Goal: Find specific page/section: Find specific page/section

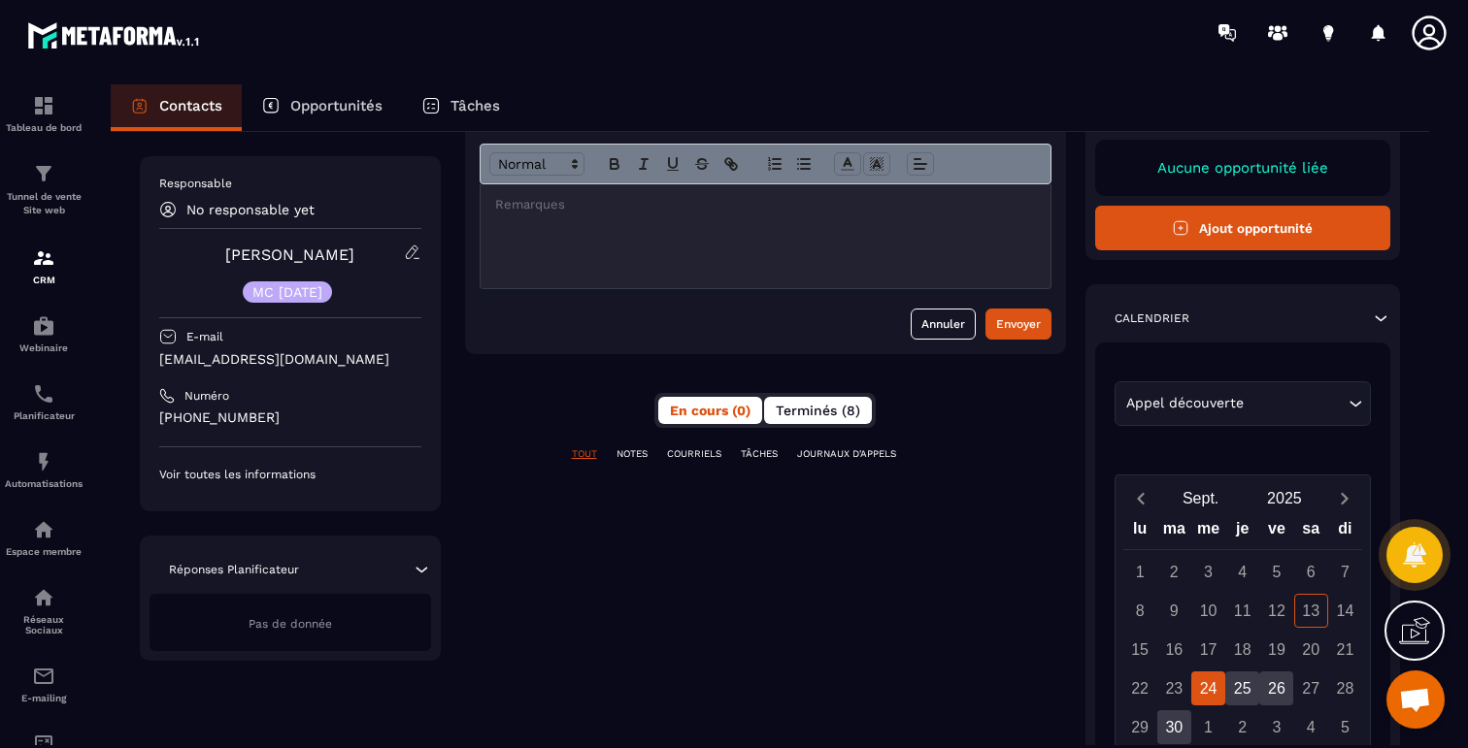
scroll to position [325, 0]
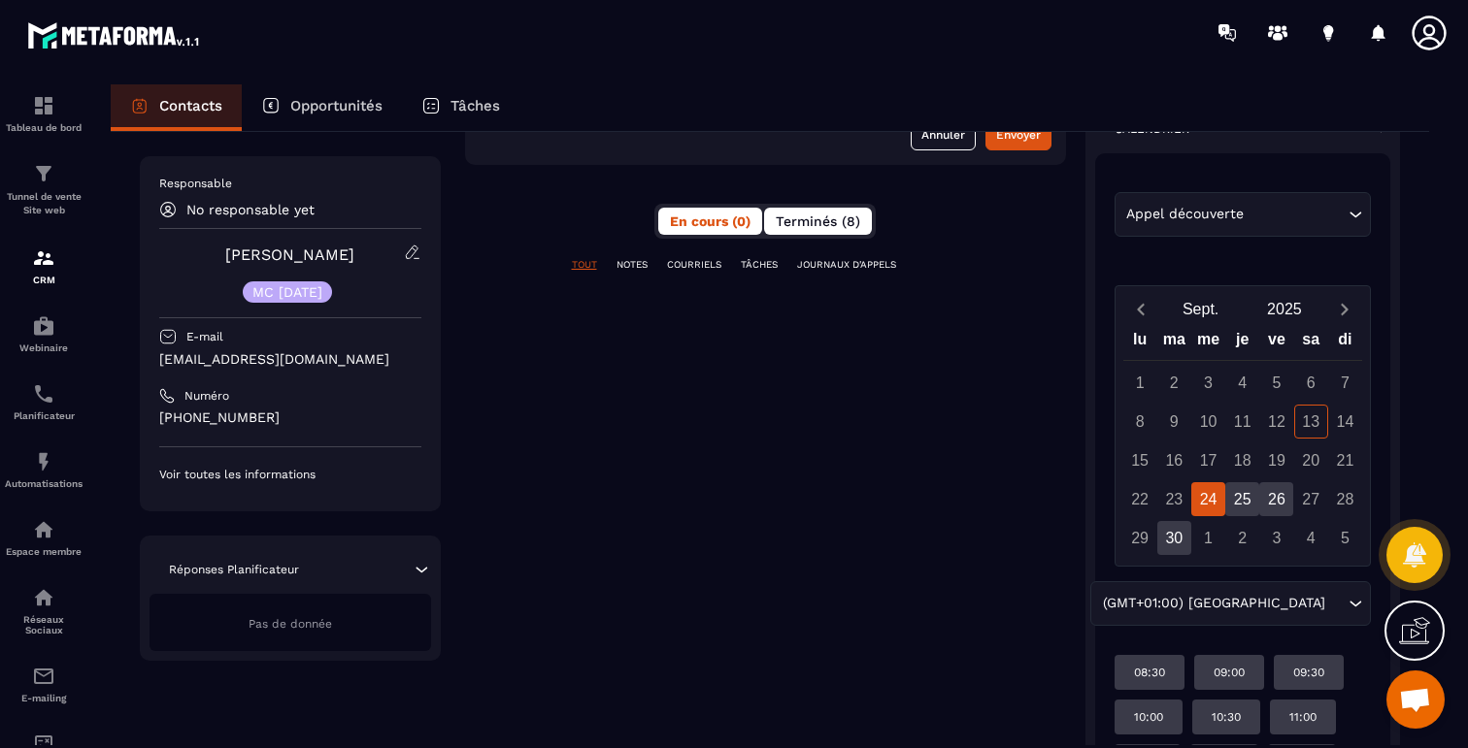
click at [826, 228] on span "Terminés (8)" at bounding box center [817, 222] width 84 height 16
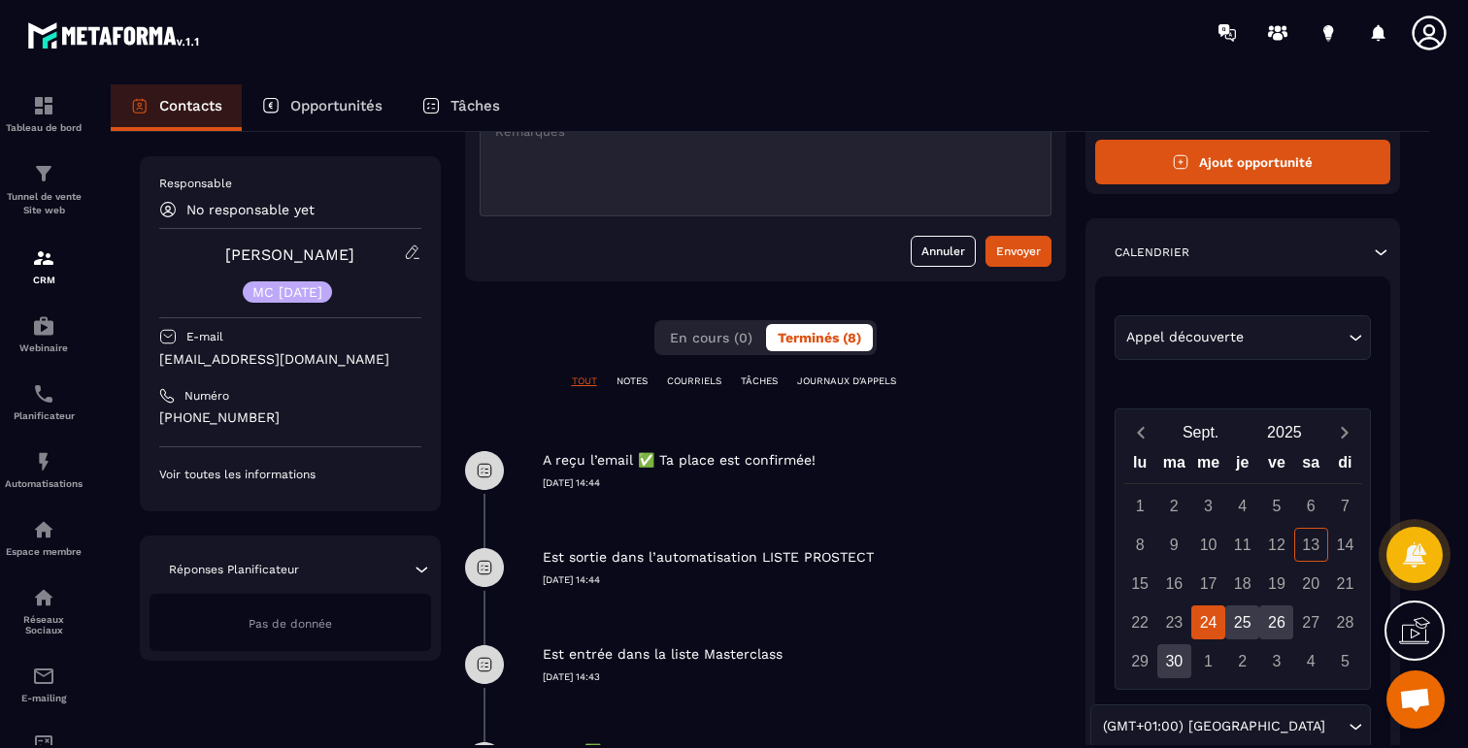
scroll to position [207, 0]
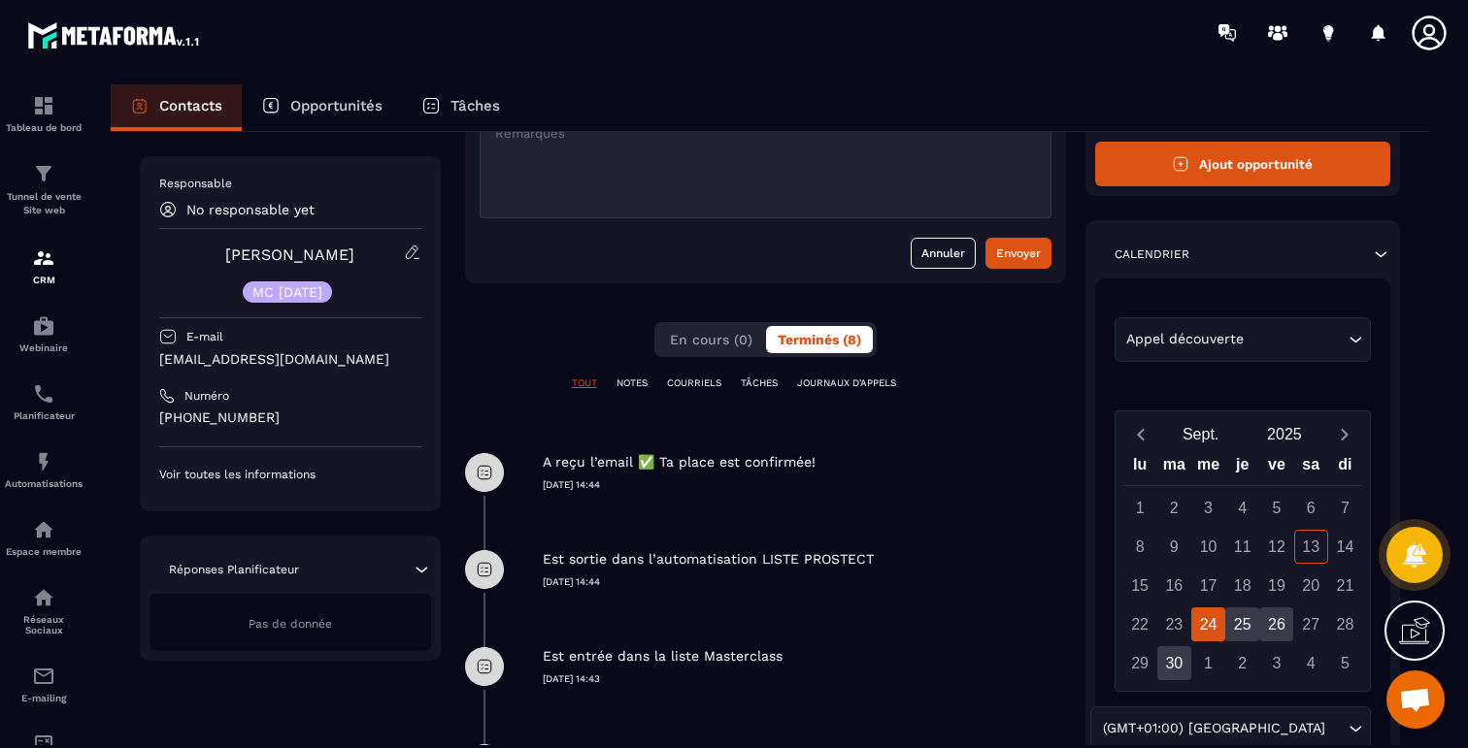
click at [685, 376] on div "**********" at bounding box center [765, 544] width 601 height 1067
click at [685, 379] on p "COURRIELS" at bounding box center [694, 384] width 54 height 14
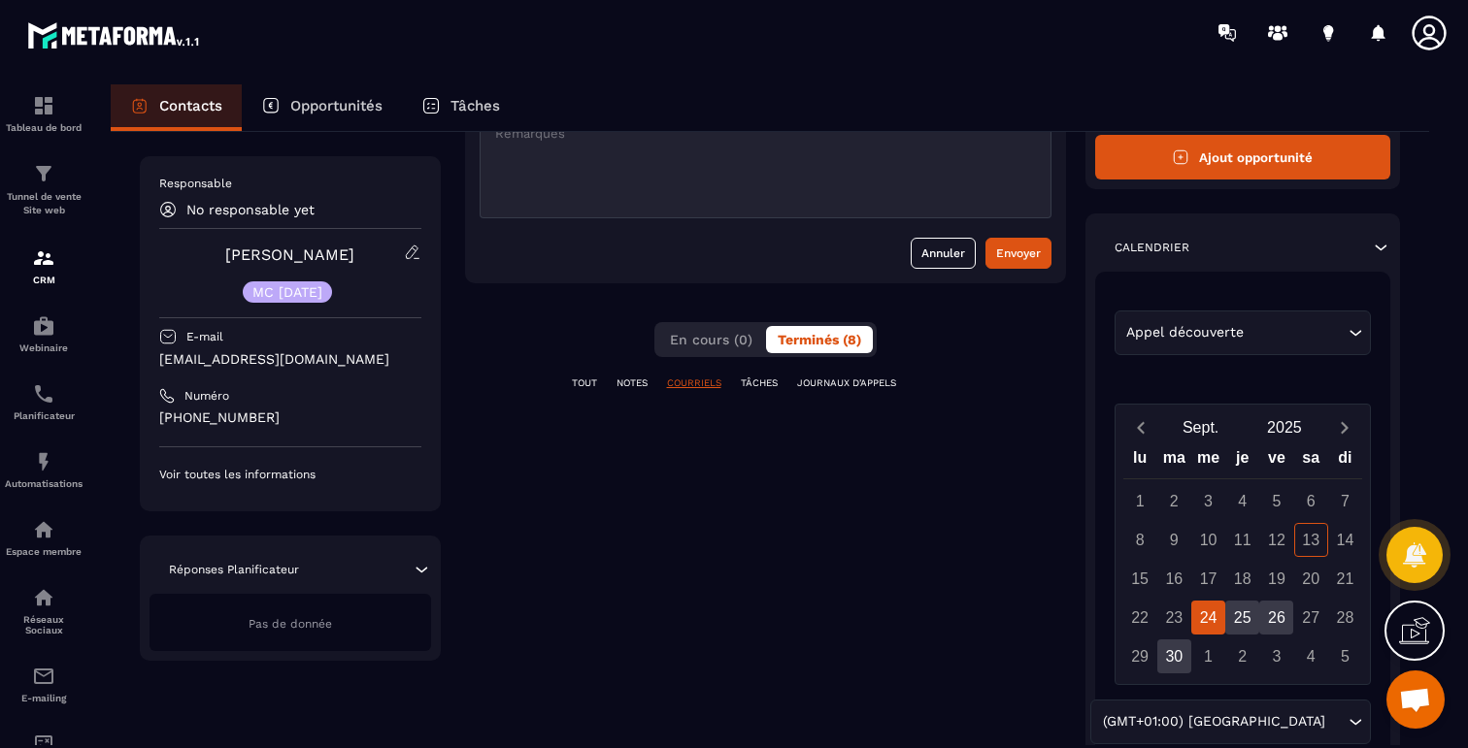
click at [743, 375] on div "**********" at bounding box center [765, 541] width 601 height 1060
click at [767, 378] on p "TÂCHES" at bounding box center [759, 384] width 37 height 14
click at [830, 379] on p "JOURNAUX D'APPELS" at bounding box center [846, 384] width 99 height 14
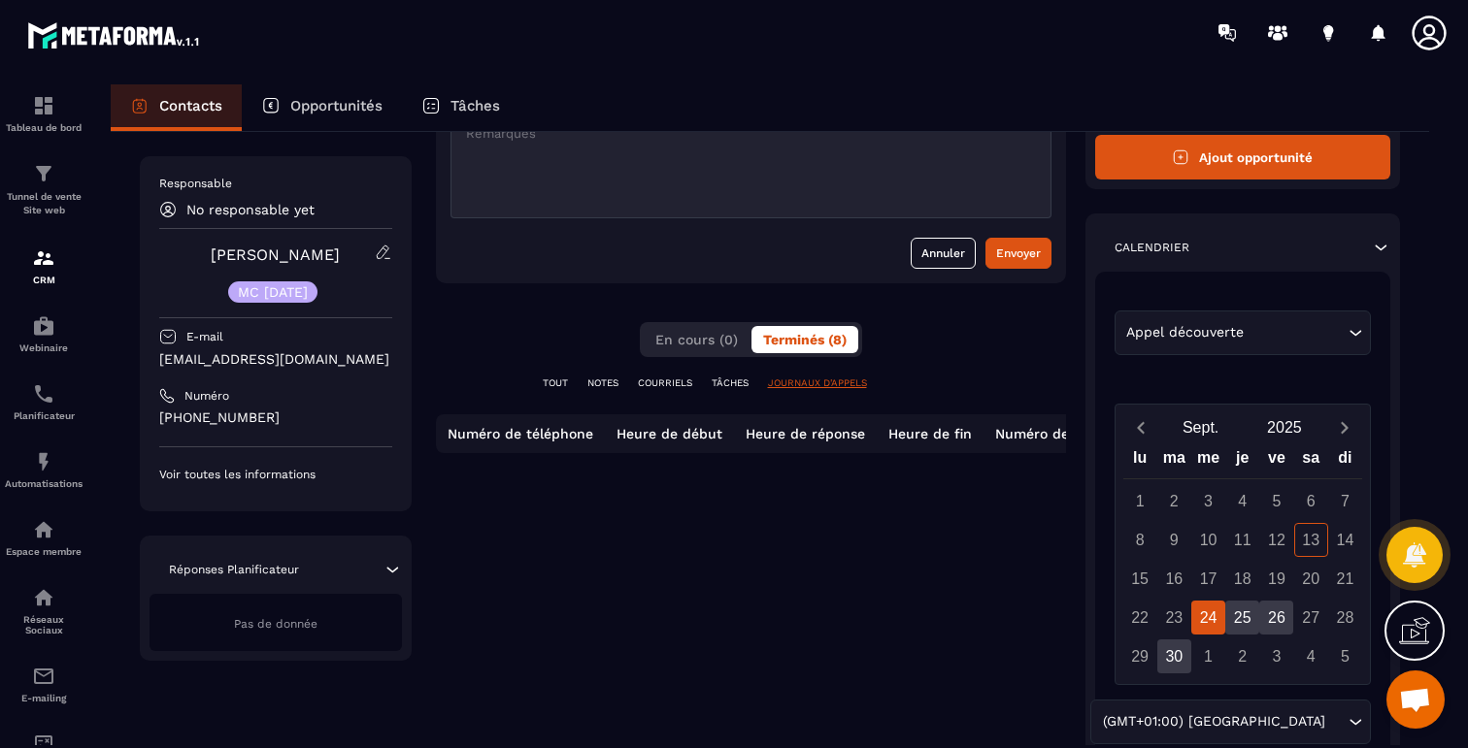
click at [558, 391] on div "TOUT NOTES COURRIELS TÂCHES JOURNAUX D'APPELS" at bounding box center [751, 396] width 630 height 38
click at [552, 388] on p "TOUT" at bounding box center [555, 384] width 25 height 14
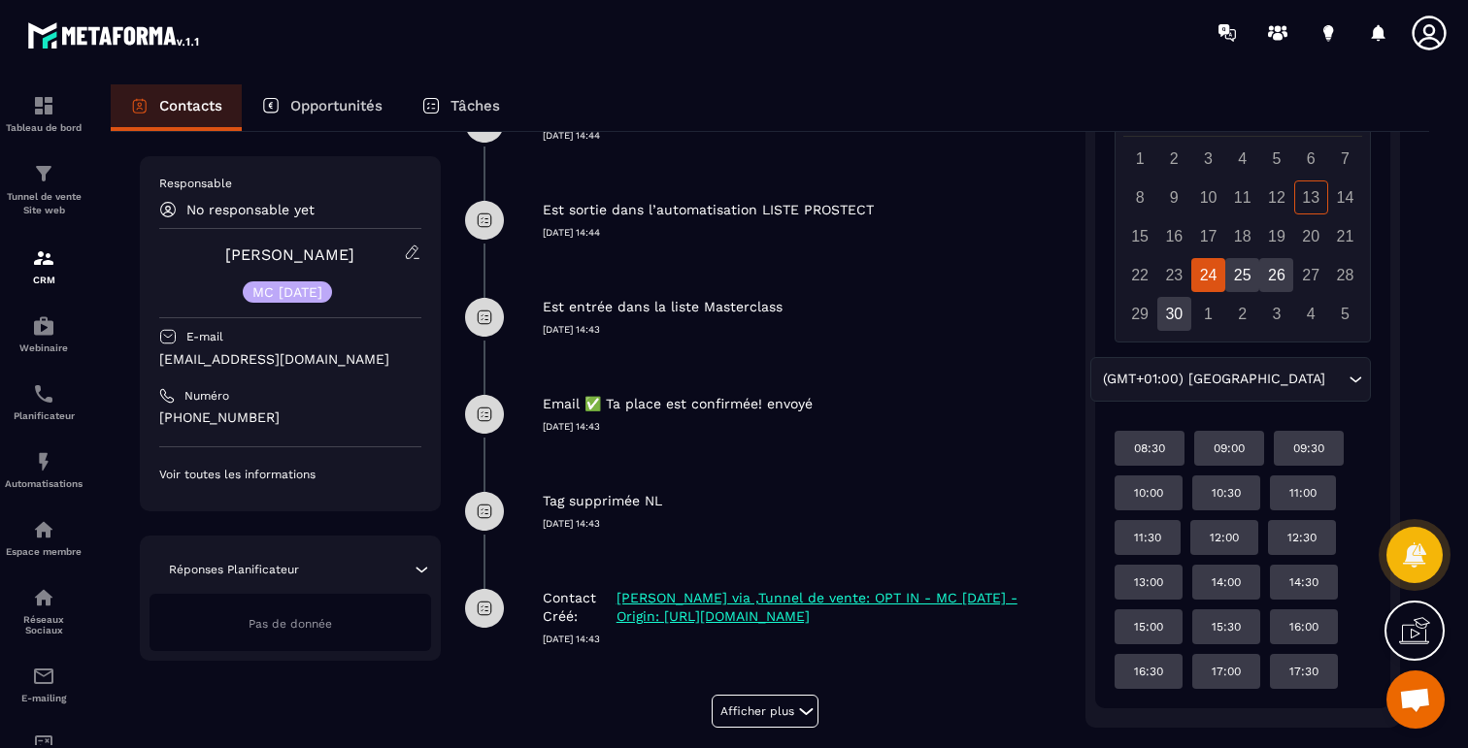
scroll to position [0, 0]
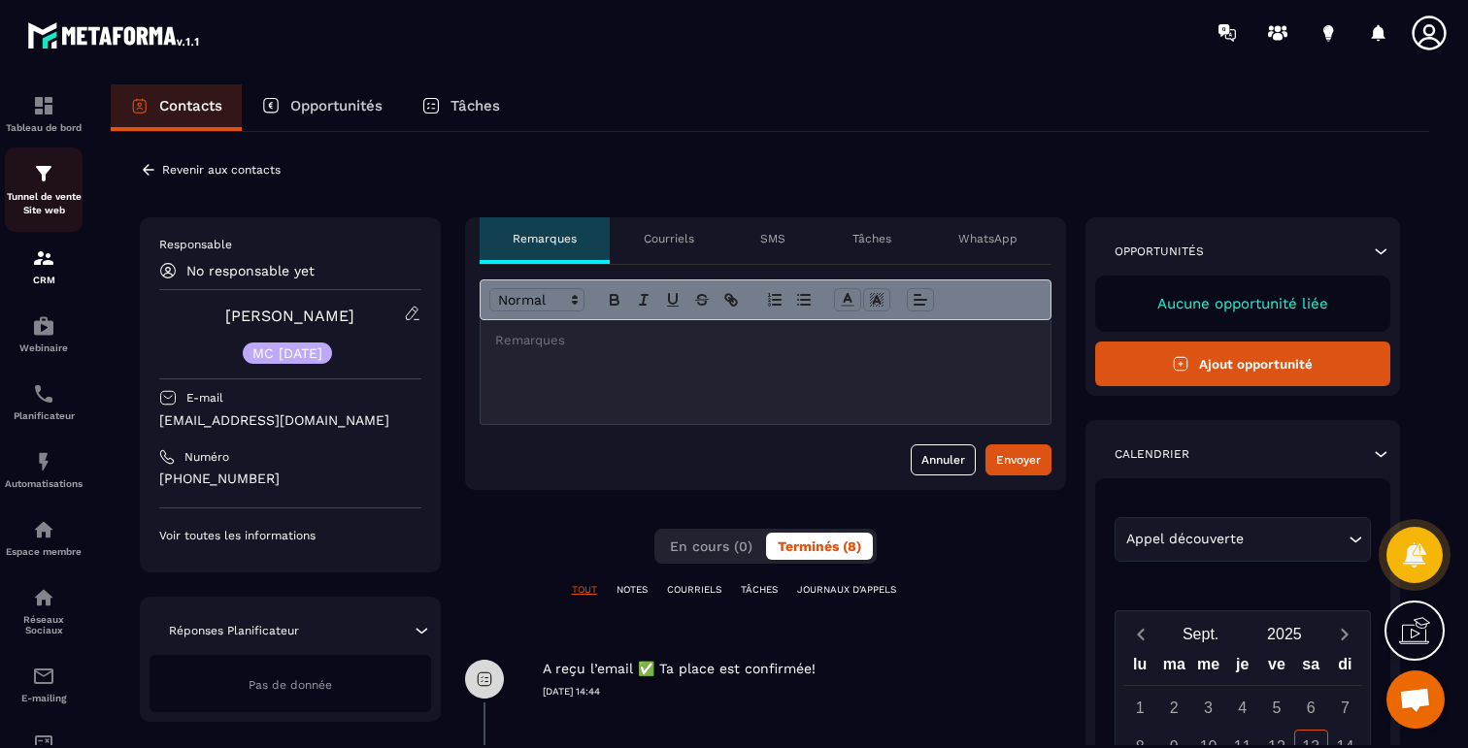
click at [54, 177] on img at bounding box center [43, 173] width 23 height 23
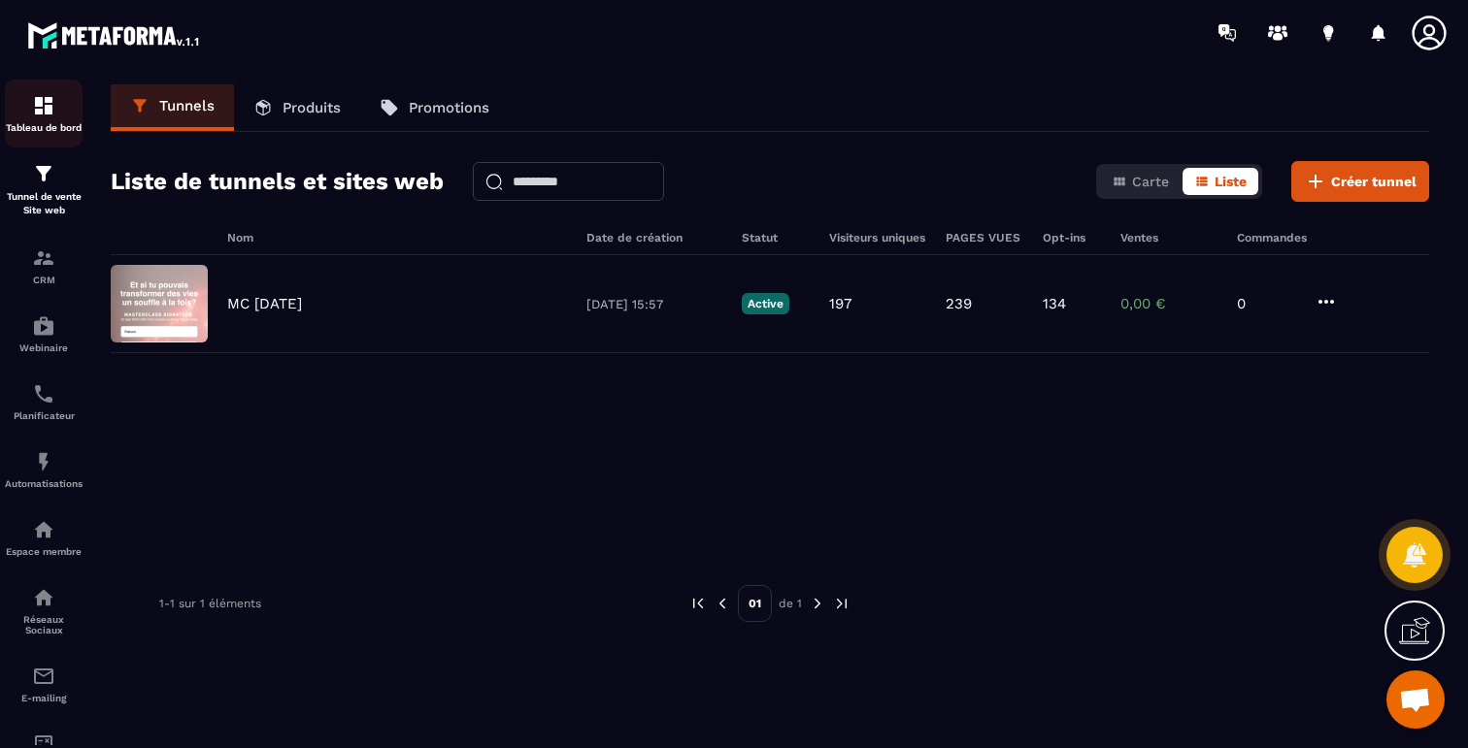
click at [28, 117] on div "Tableau de bord" at bounding box center [44, 113] width 78 height 39
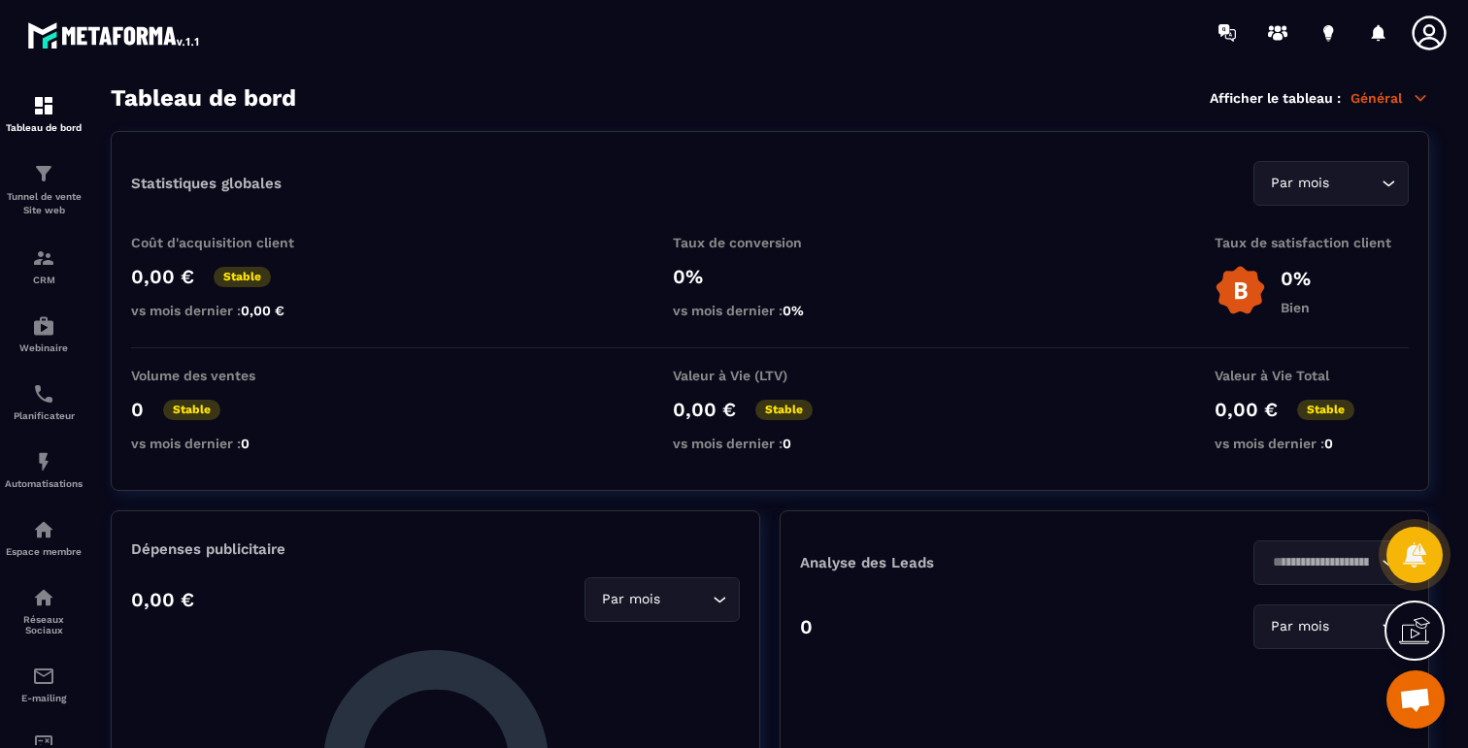
click at [1375, 106] on p "Général" at bounding box center [1389, 97] width 79 height 17
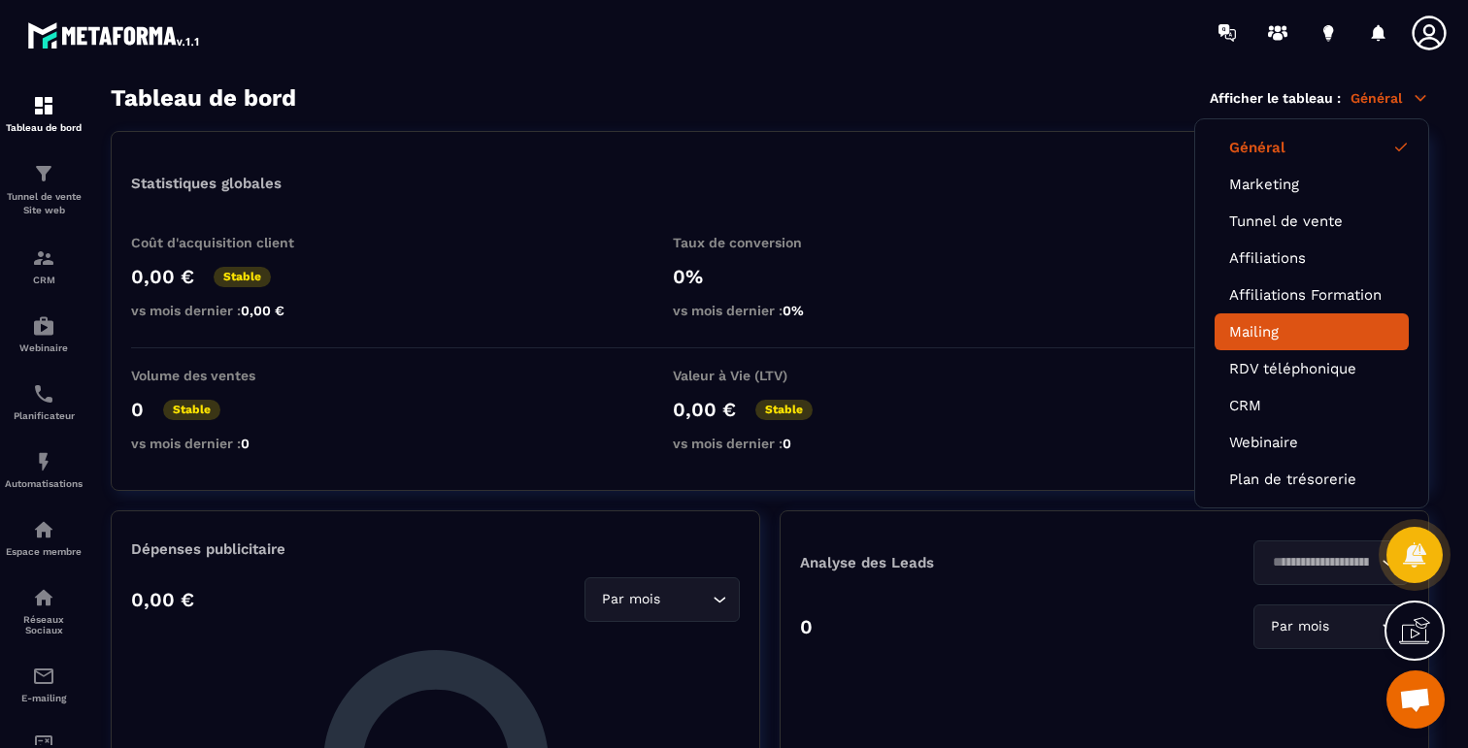
click at [1264, 323] on link "Mailing" at bounding box center [1311, 331] width 165 height 17
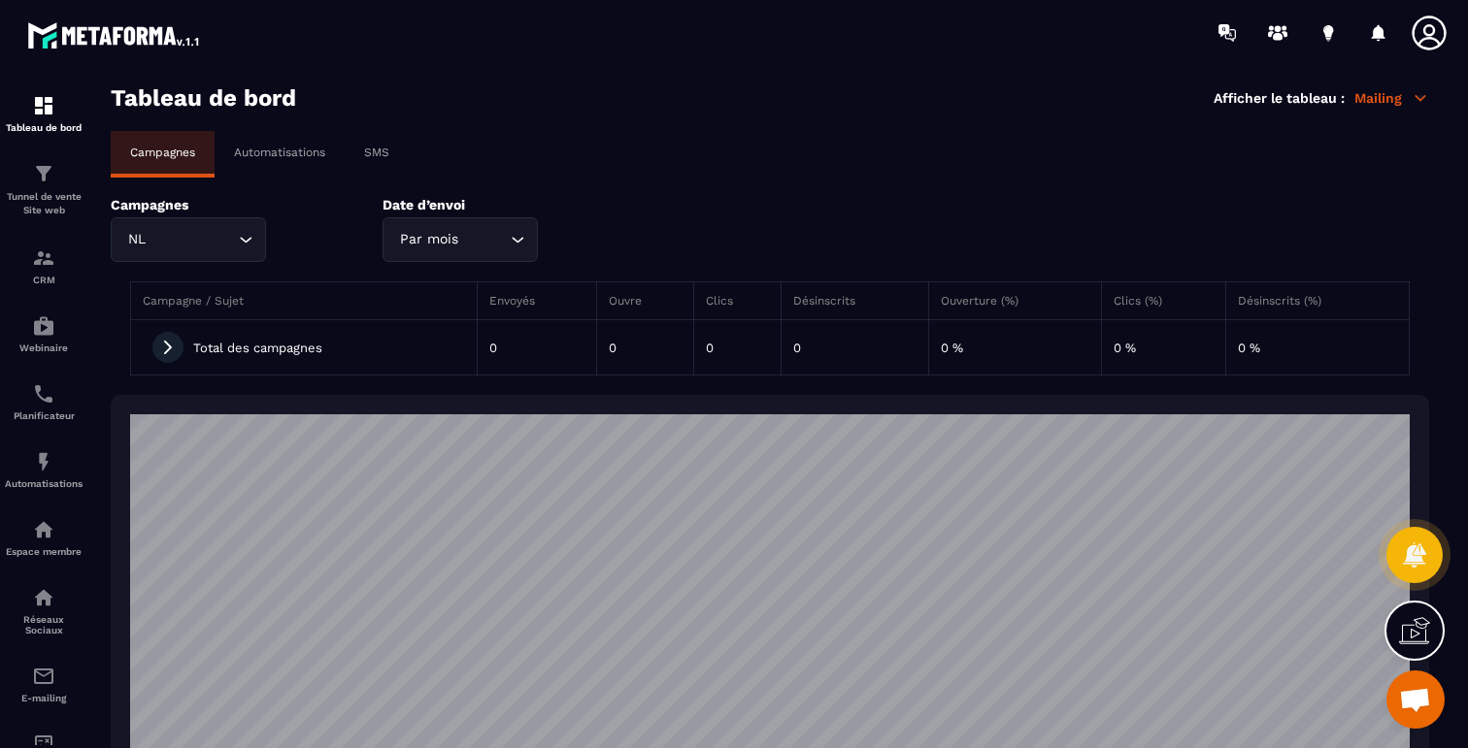
click at [196, 246] on input "Search for option" at bounding box center [191, 239] width 84 height 21
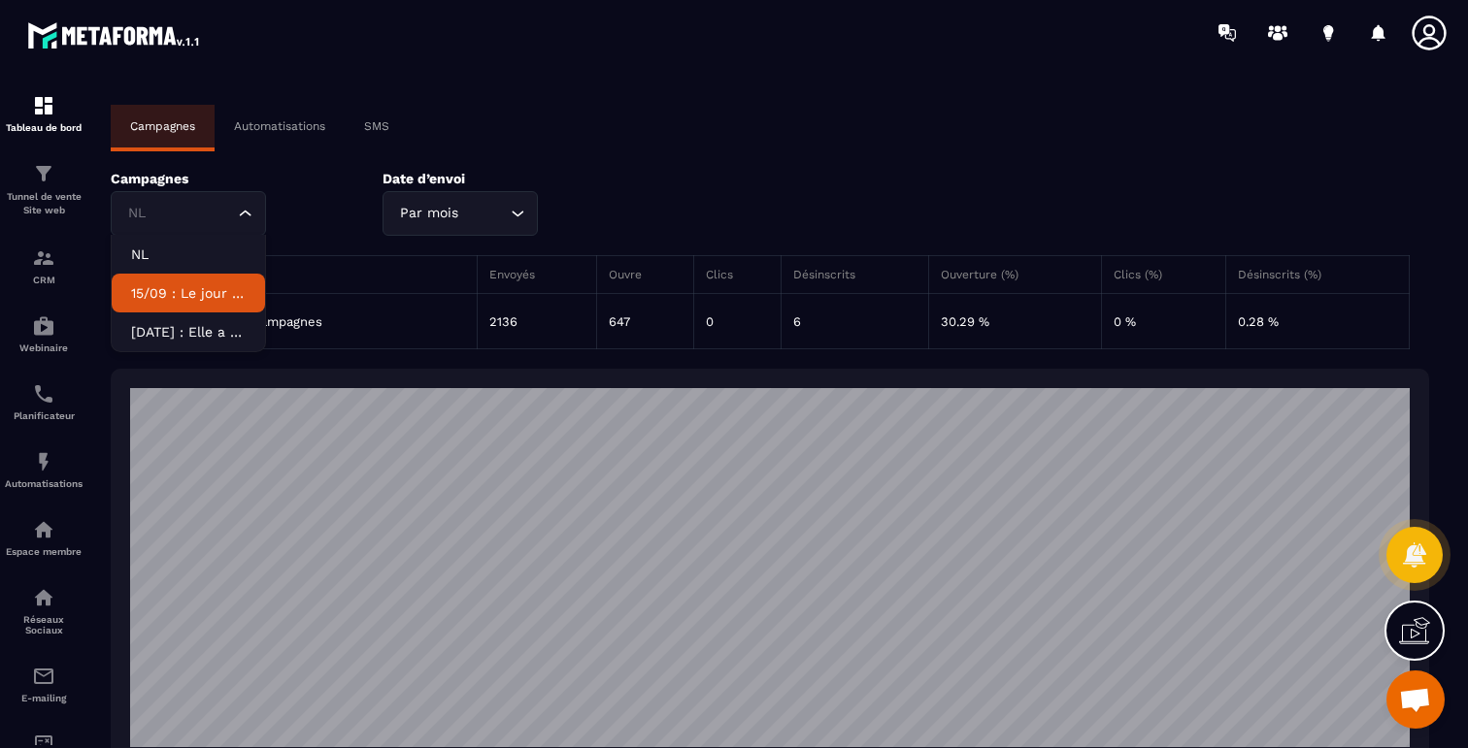
scroll to position [28, 0]
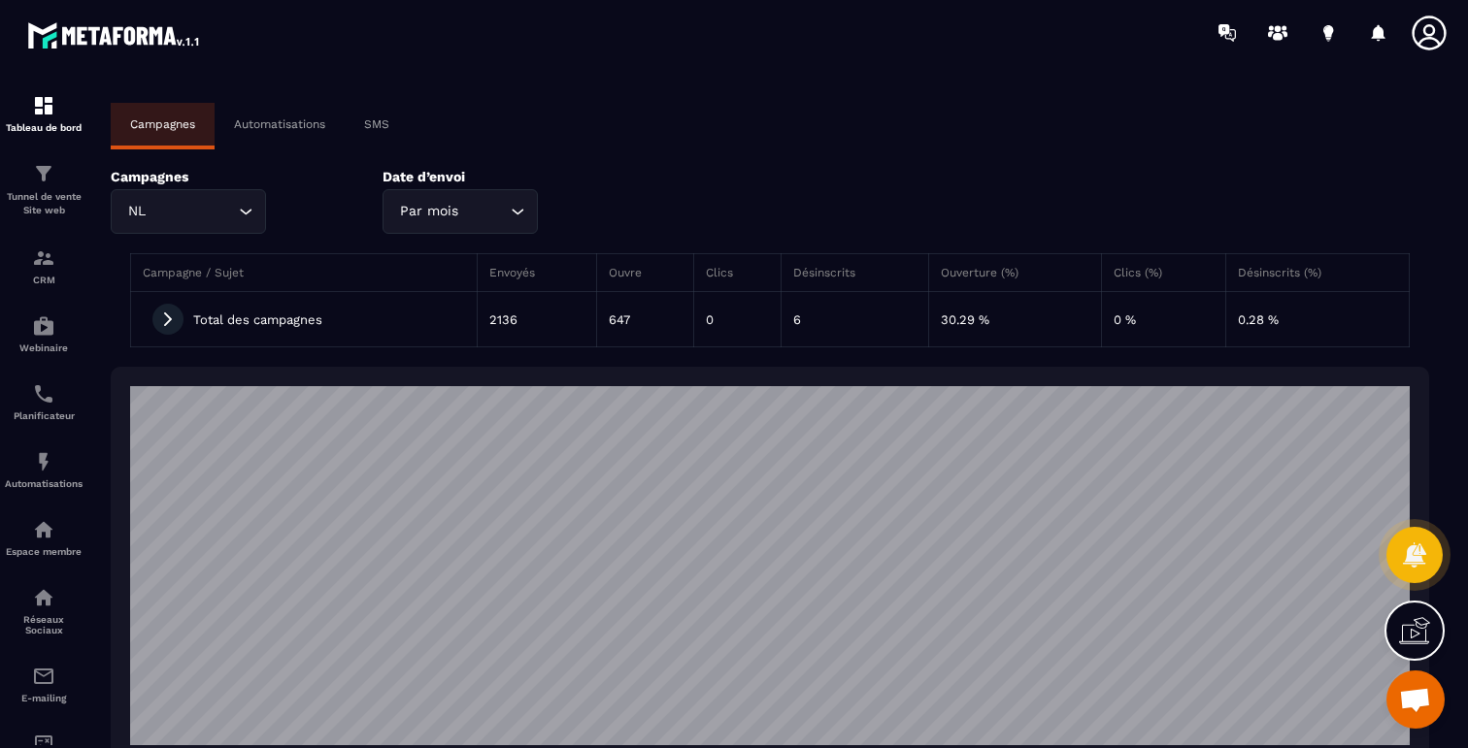
click at [950, 155] on div "Campagnes Automatisations SMS Campagnes NL Loading... NL 15/09 : Le jour où tou…" at bounding box center [770, 623] width 1318 height 1040
click at [153, 308] on div "Total des campagnes" at bounding box center [304, 319] width 322 height 31
click at [167, 313] on icon at bounding box center [167, 319] width 17 height 17
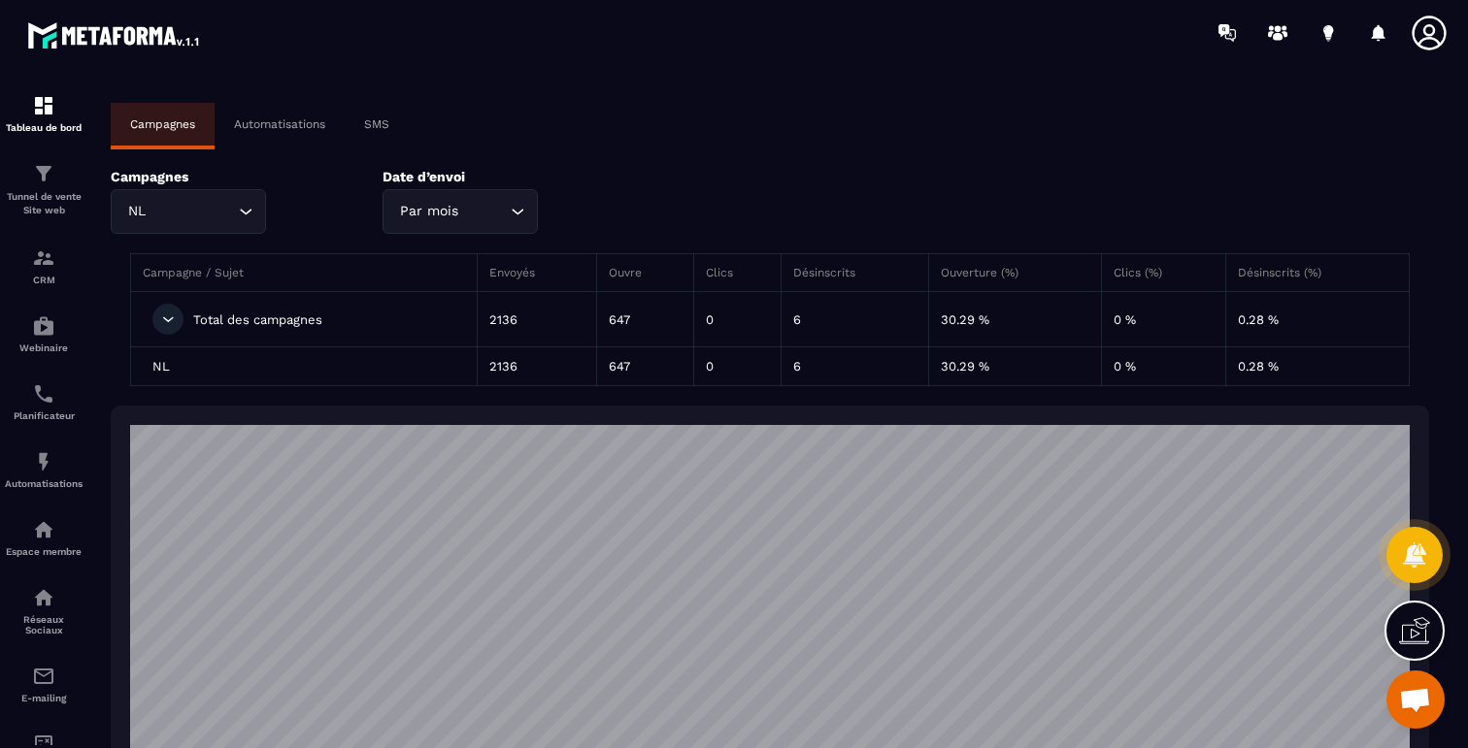
click at [161, 375] on td "NL" at bounding box center [304, 366] width 346 height 39
click at [1249, 369] on td "0.28 %" at bounding box center [1317, 366] width 183 height 39
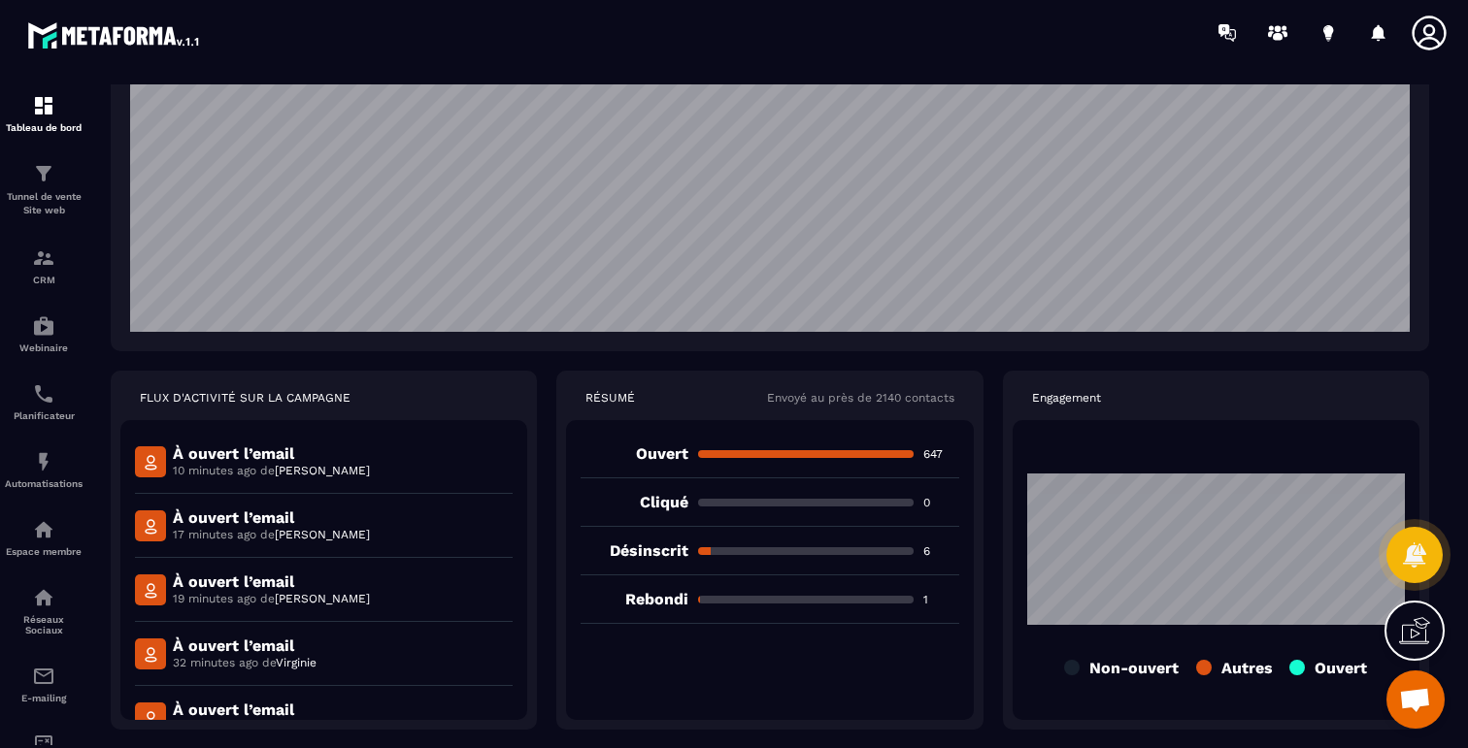
scroll to position [0, 0]
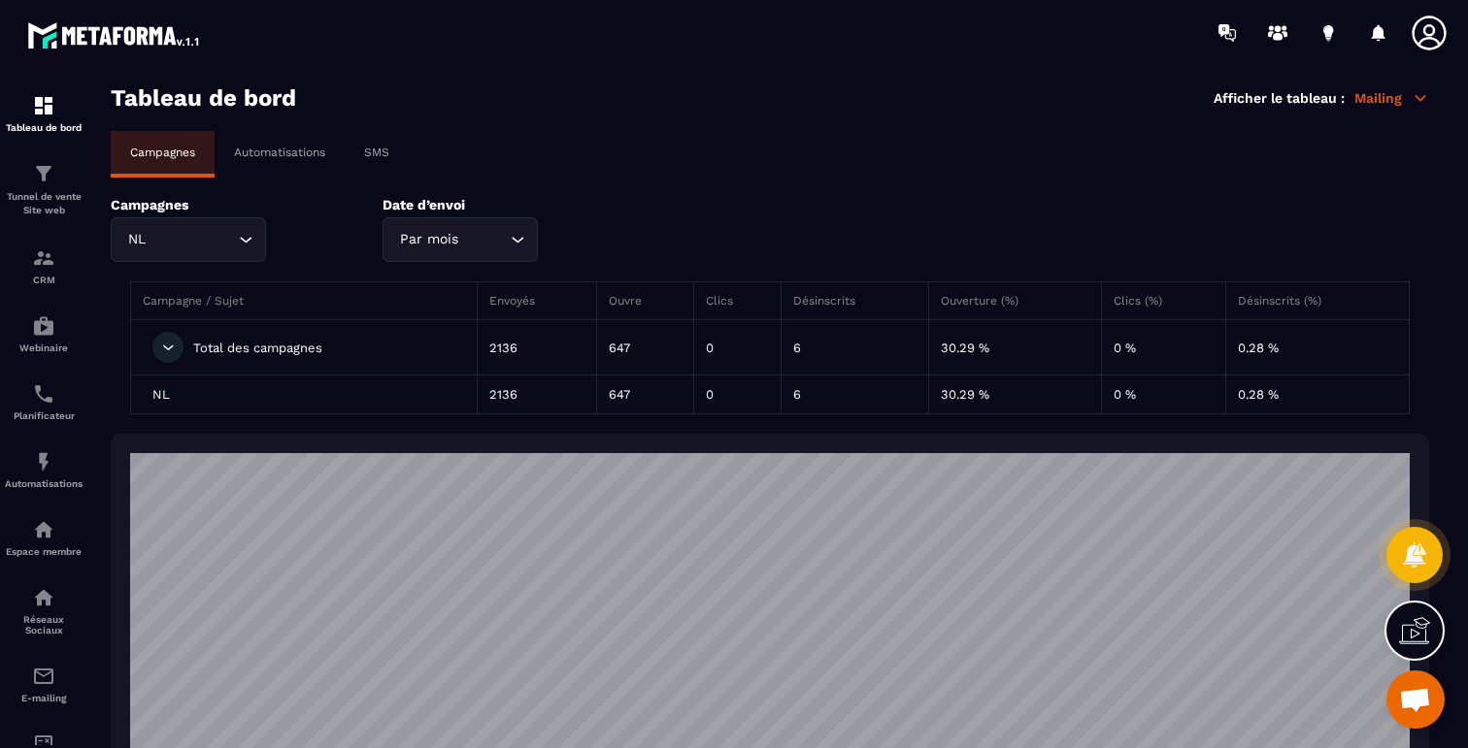
click at [498, 246] on input "Search for option" at bounding box center [484, 239] width 44 height 21
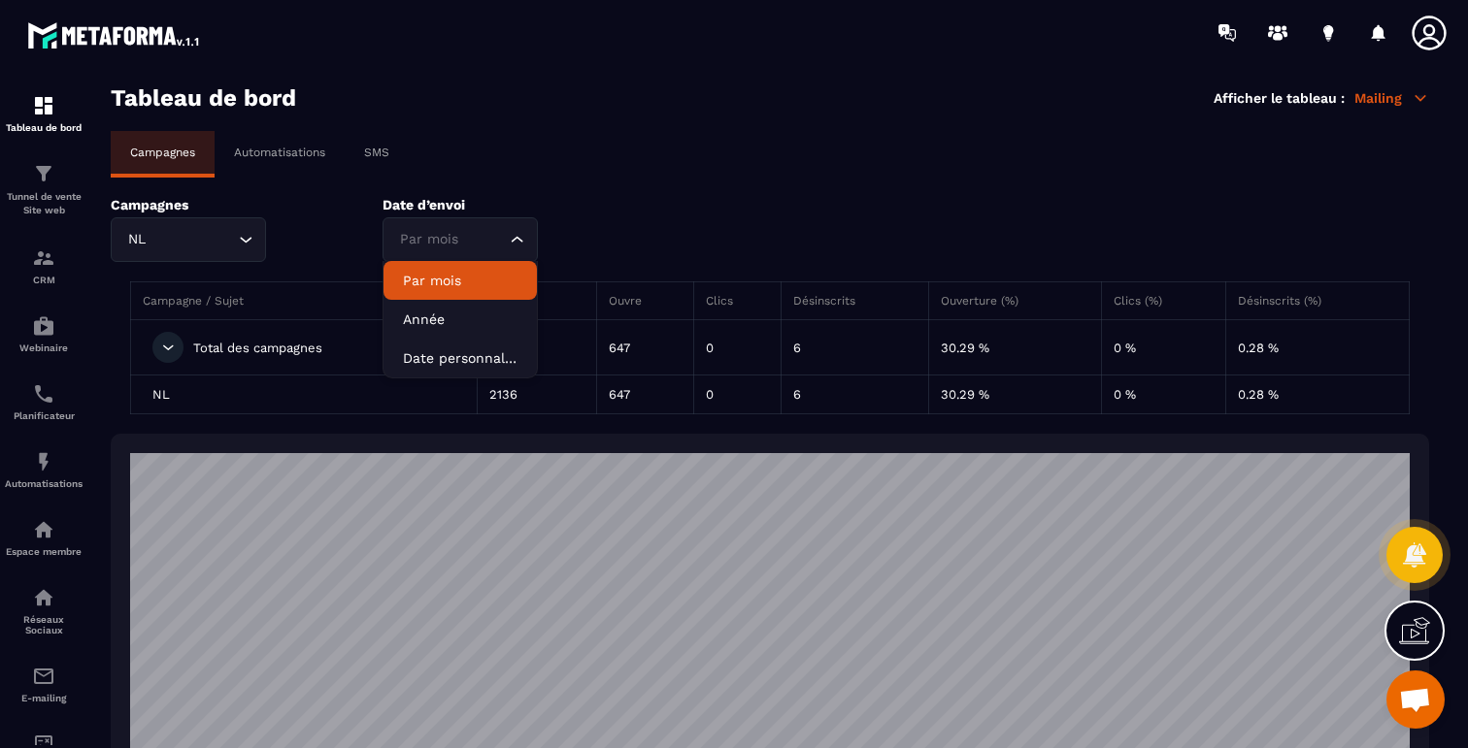
click at [498, 246] on input "Search for option" at bounding box center [450, 239] width 111 height 21
click at [286, 152] on p "Automatisations" at bounding box center [279, 153] width 91 height 14
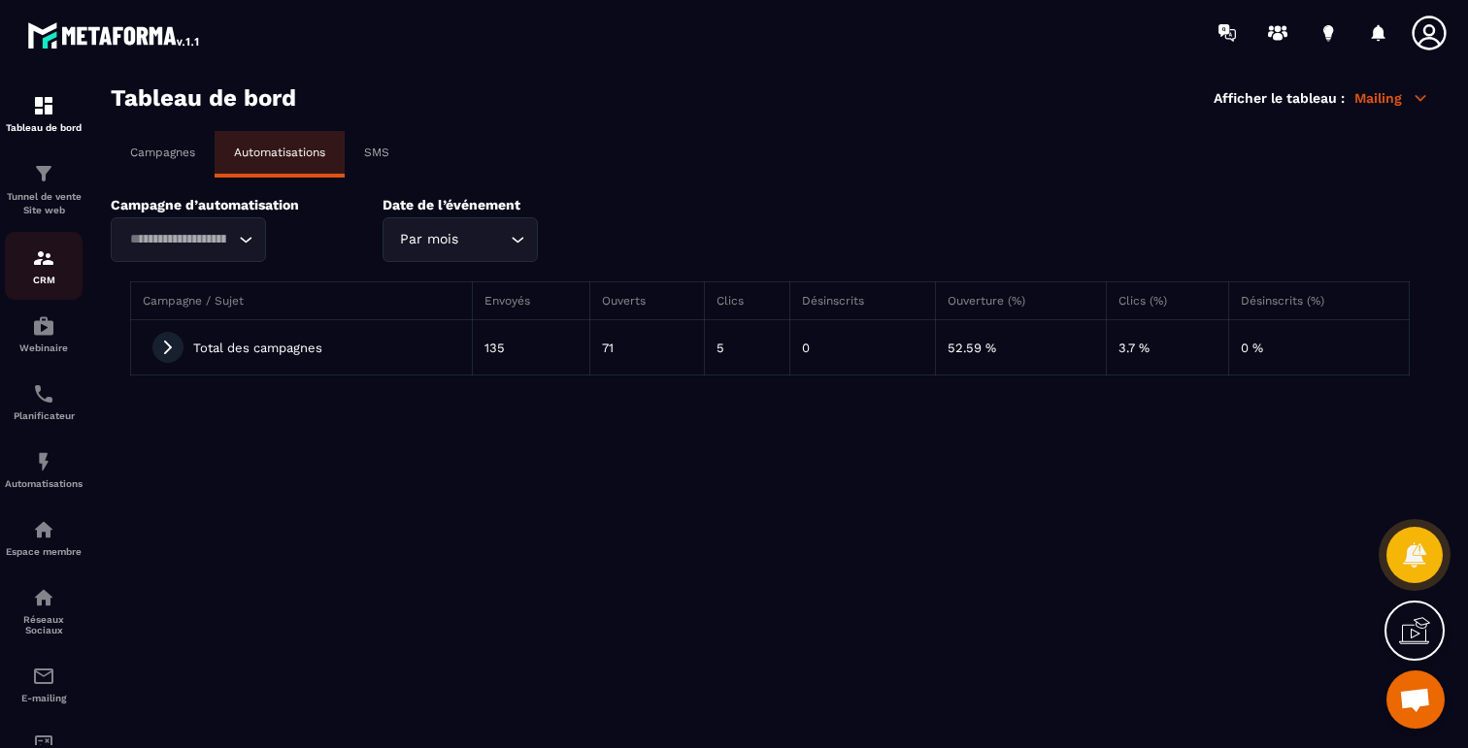
click at [28, 270] on div "CRM" at bounding box center [44, 266] width 78 height 39
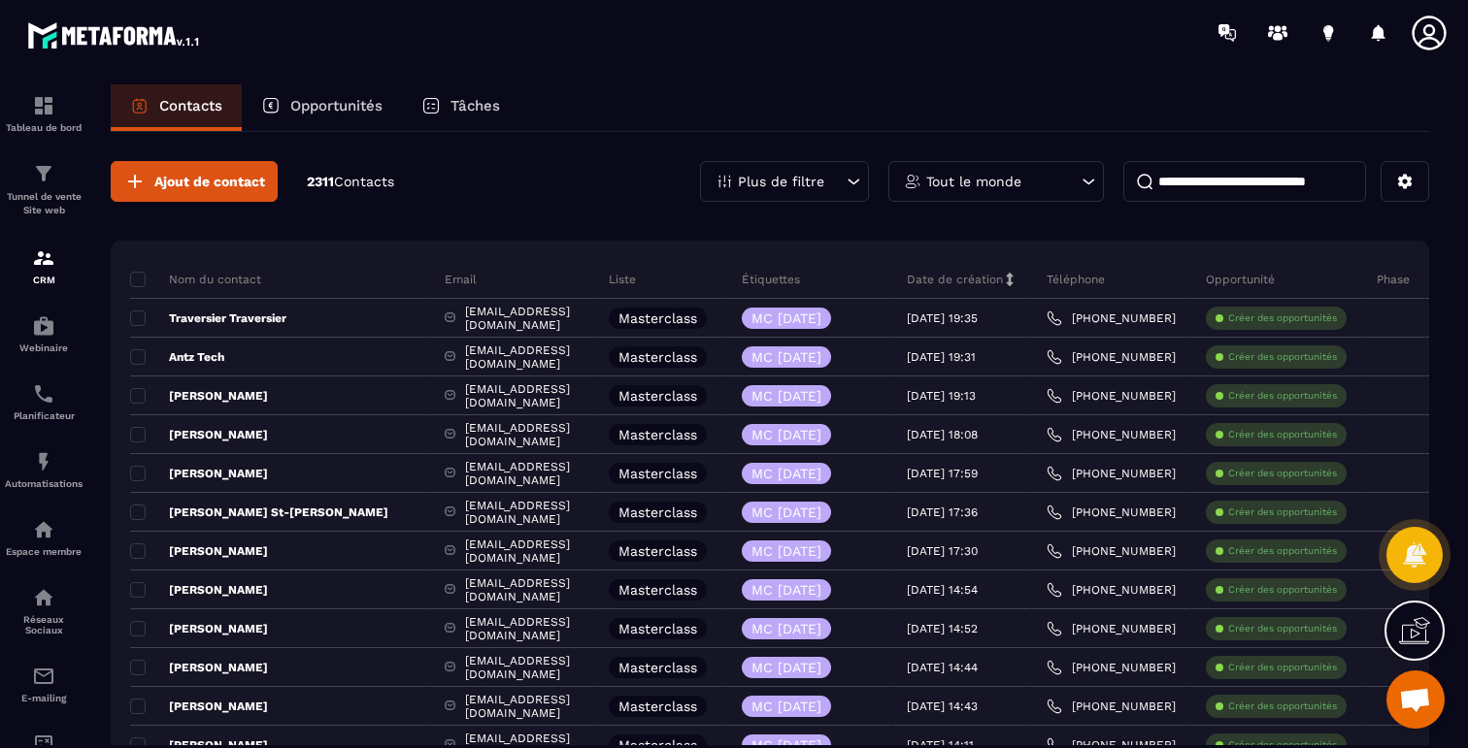
click at [827, 180] on div "Plus de filtre" at bounding box center [784, 181] width 169 height 41
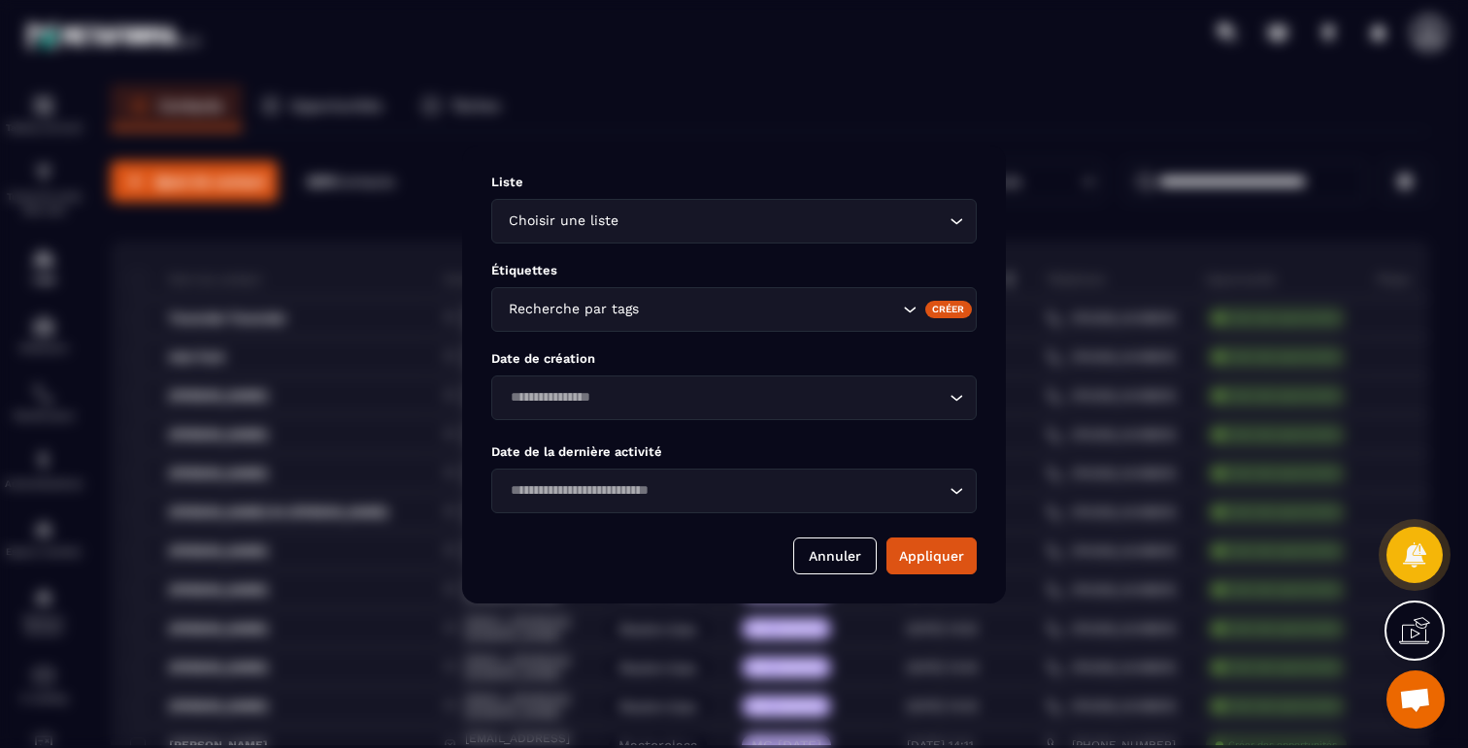
click at [691, 396] on input "Search for option" at bounding box center [724, 397] width 441 height 21
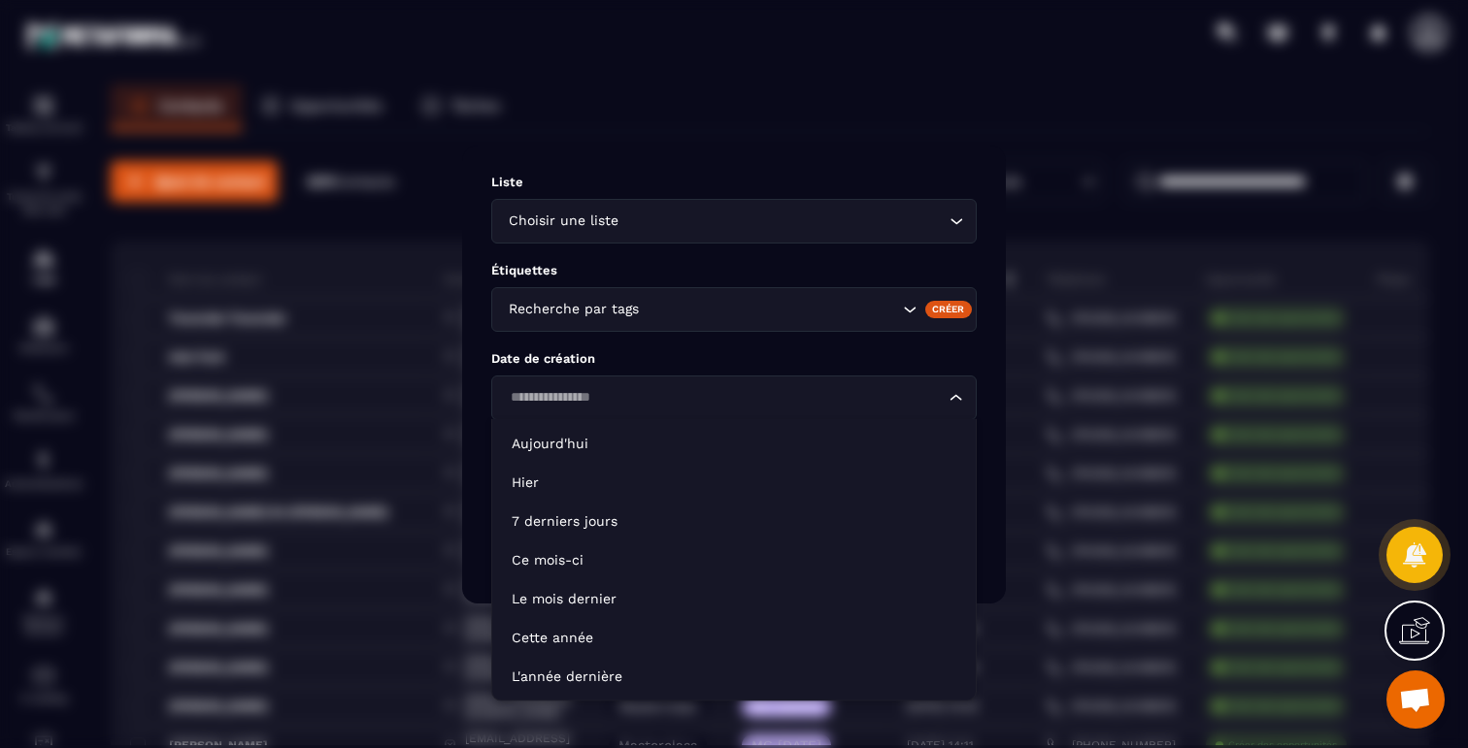
click at [697, 298] on div "Recherche par tags" at bounding box center [733, 309] width 485 height 45
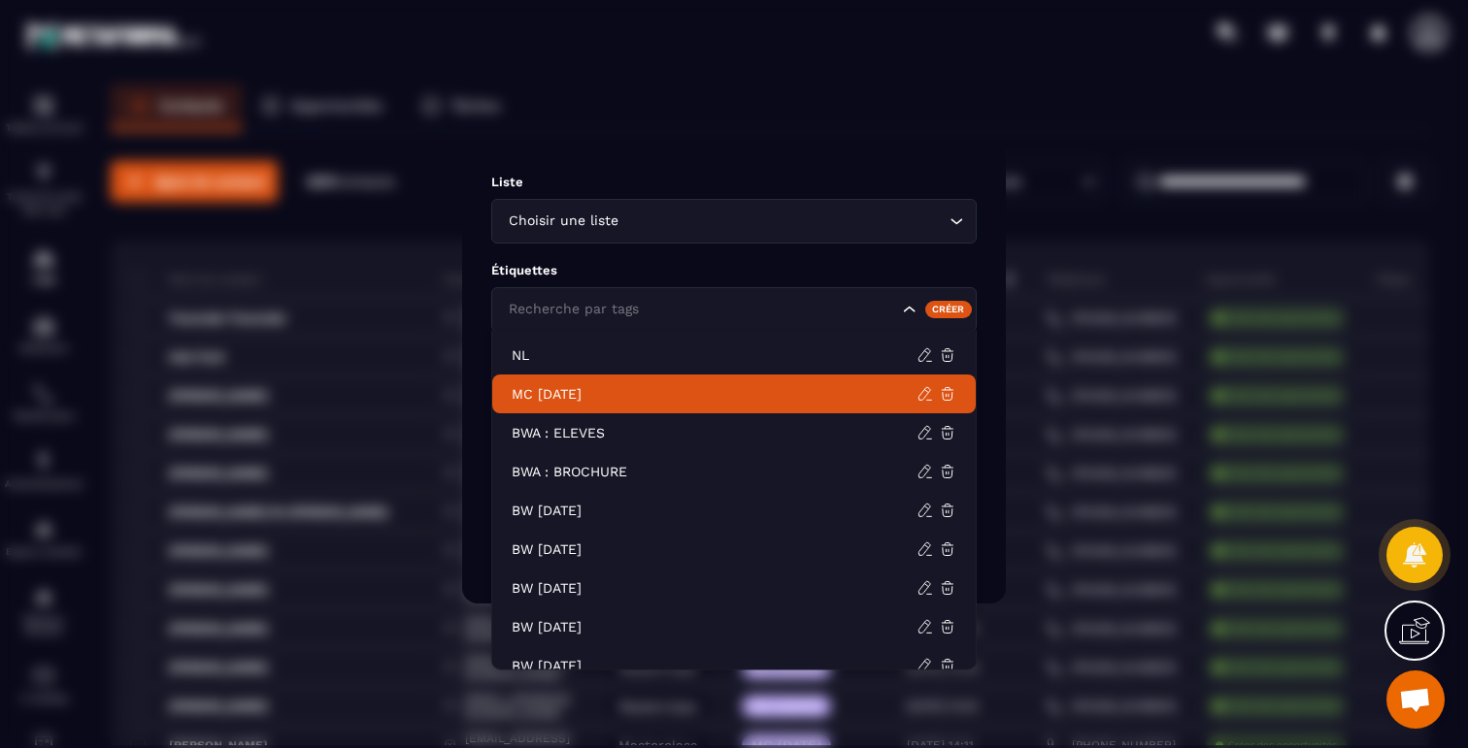
click at [653, 384] on p "MC [DATE]" at bounding box center [713, 393] width 405 height 19
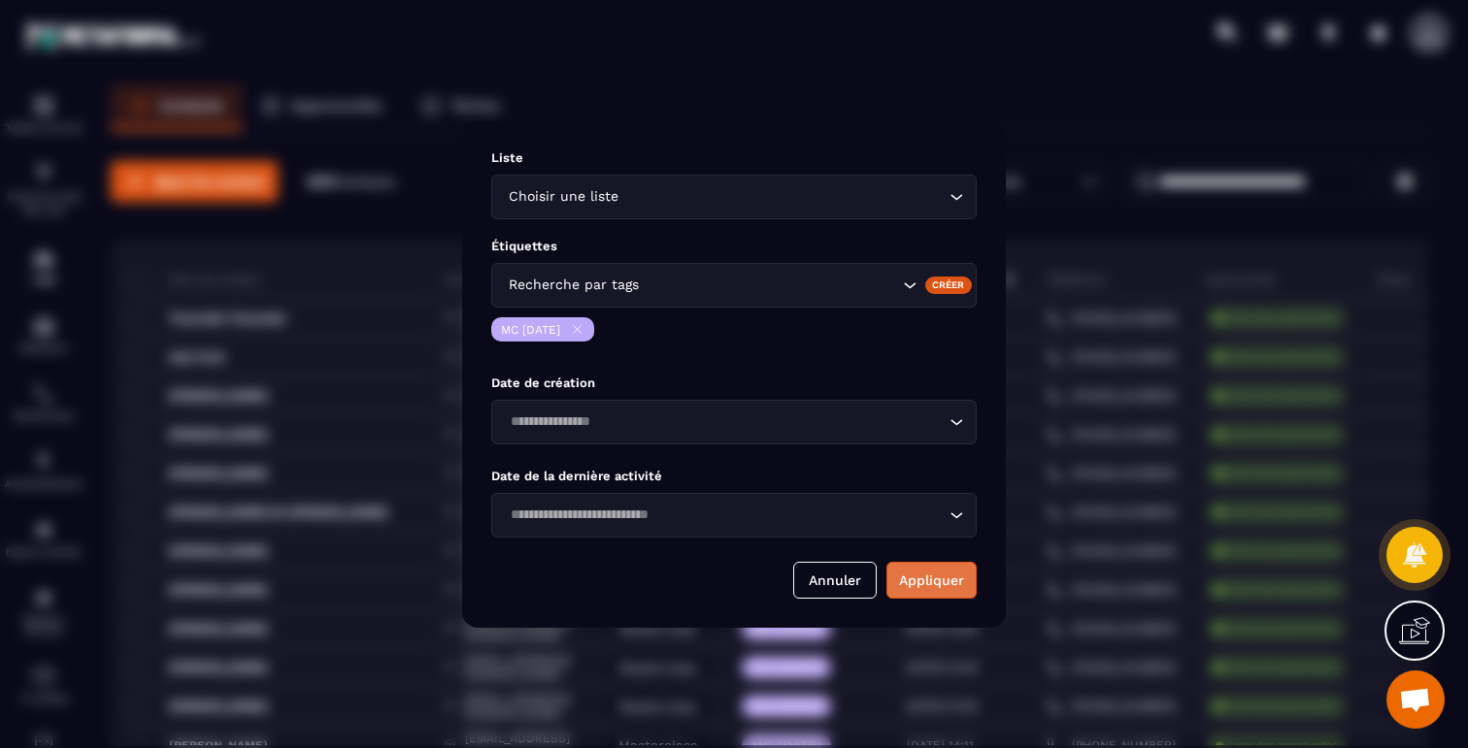
click at [901, 579] on button "Appliquer" at bounding box center [931, 580] width 90 height 37
